Goal: Check status: Check status

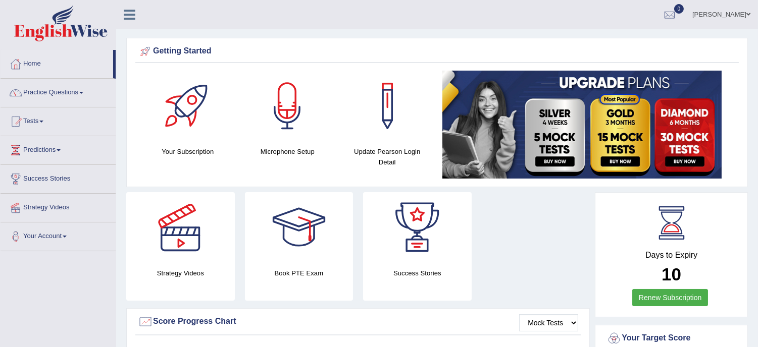
click at [674, 10] on span "0" at bounding box center [679, 9] width 10 height 10
click at [609, 41] on strong "See All Alerts" at bounding box center [605, 42] width 45 height 8
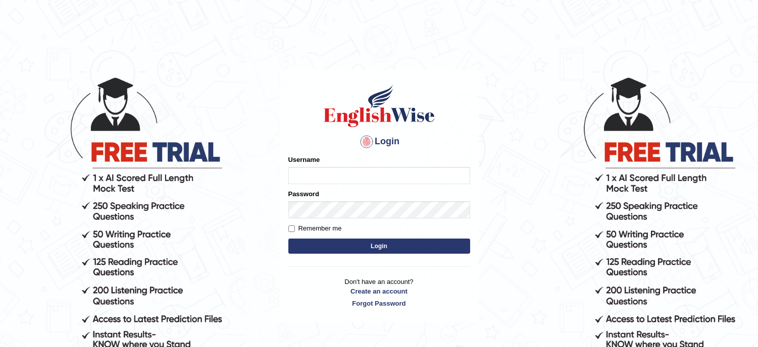
type input "lambertayeligiliga_Englishwise"
click at [401, 245] on button "Login" at bounding box center [379, 246] width 182 height 15
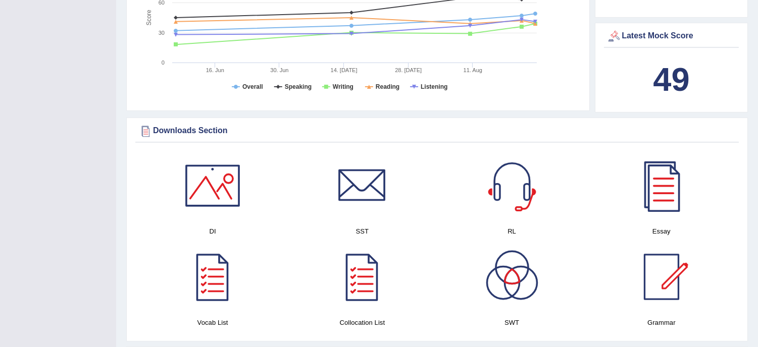
scroll to position [471, 0]
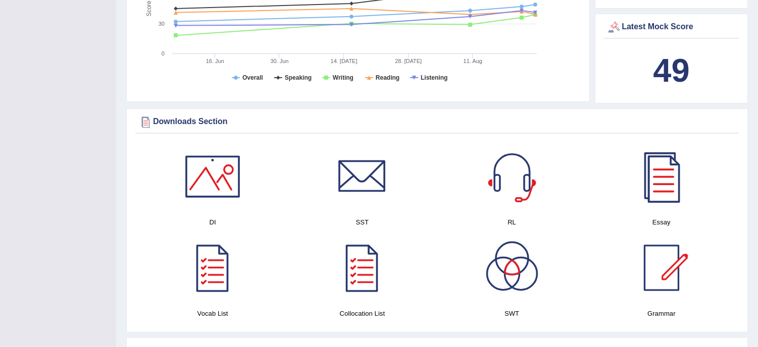
click at [672, 68] on b "49" at bounding box center [671, 70] width 36 height 37
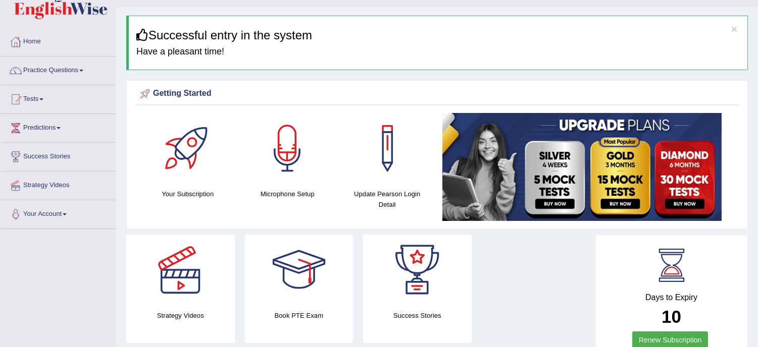
scroll to position [0, 0]
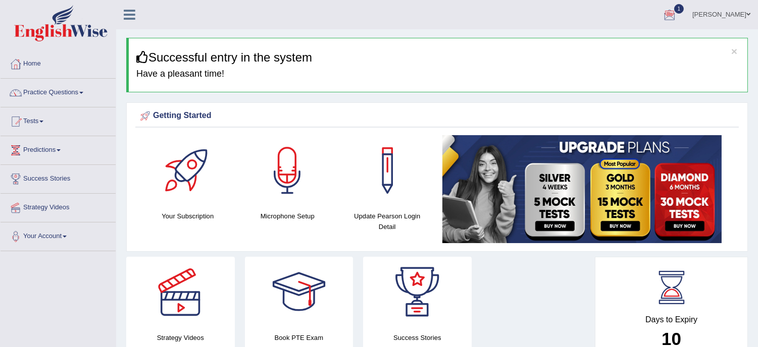
click at [664, 11] on div at bounding box center [669, 15] width 15 height 15
click at [613, 76] on link "See All Alerts" at bounding box center [609, 71] width 56 height 11
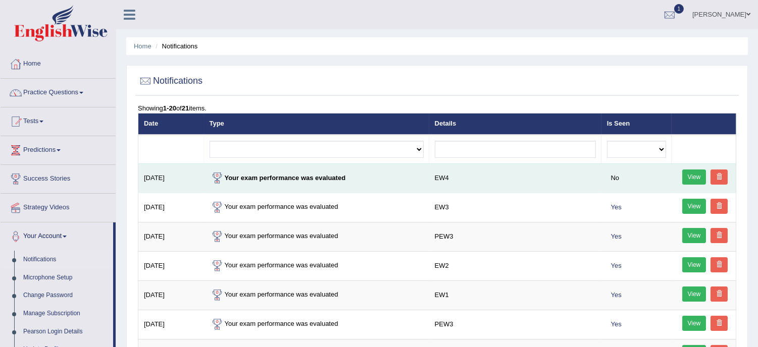
click at [692, 176] on link "View" at bounding box center [694, 177] width 24 height 15
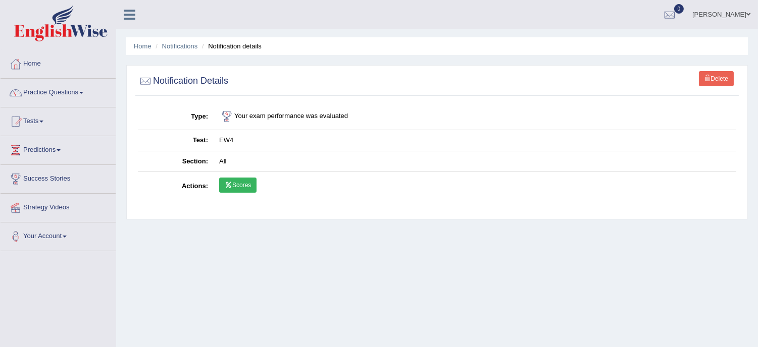
click at [242, 187] on link "Scores" at bounding box center [237, 185] width 37 height 15
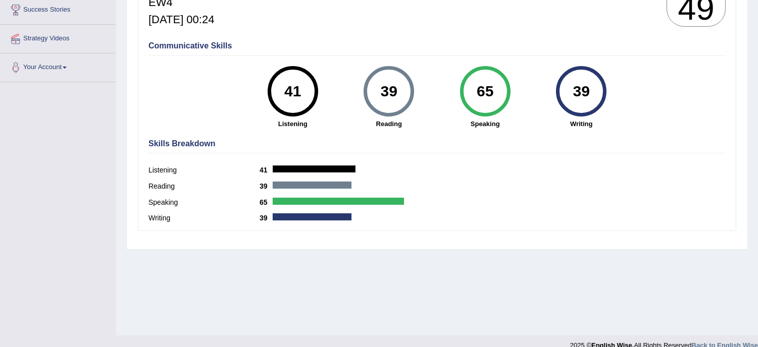
scroll to position [160, 0]
